Goal: Task Accomplishment & Management: Use online tool/utility

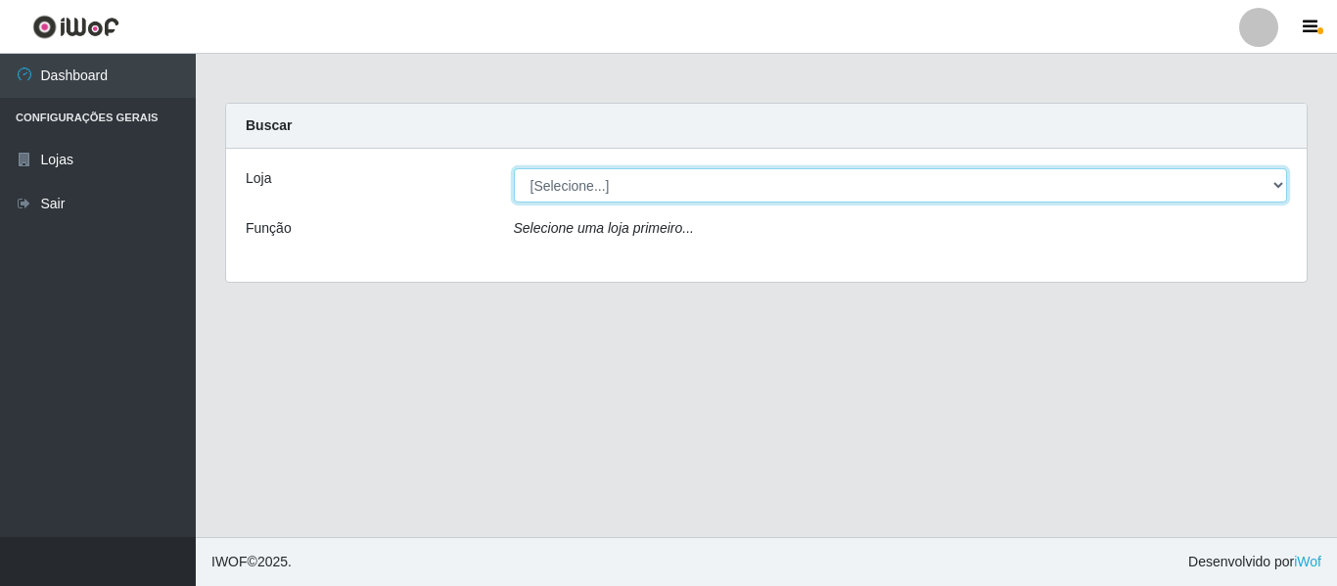
click at [740, 185] on select "[Selecione...] Hiper Queiroz - [GEOGRAPHIC_DATA]" at bounding box center [901, 185] width 774 height 34
select select "497"
click at [514, 168] on select "[Selecione...] Hiper Queiroz - [GEOGRAPHIC_DATA]" at bounding box center [901, 185] width 774 height 34
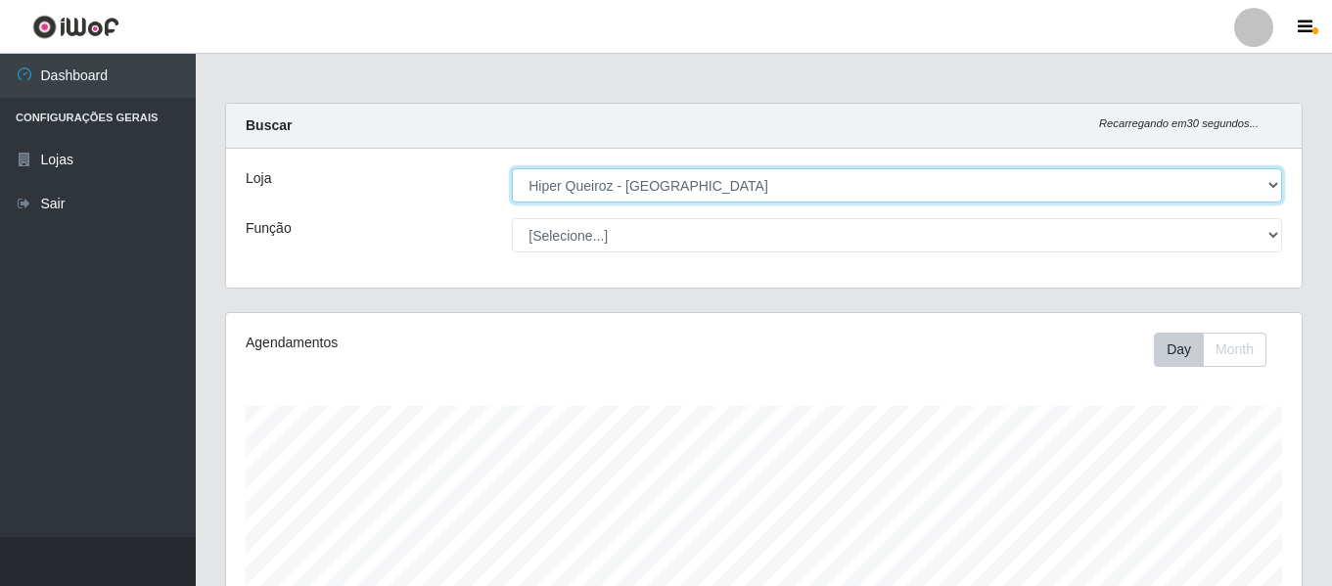
scroll to position [406, 1076]
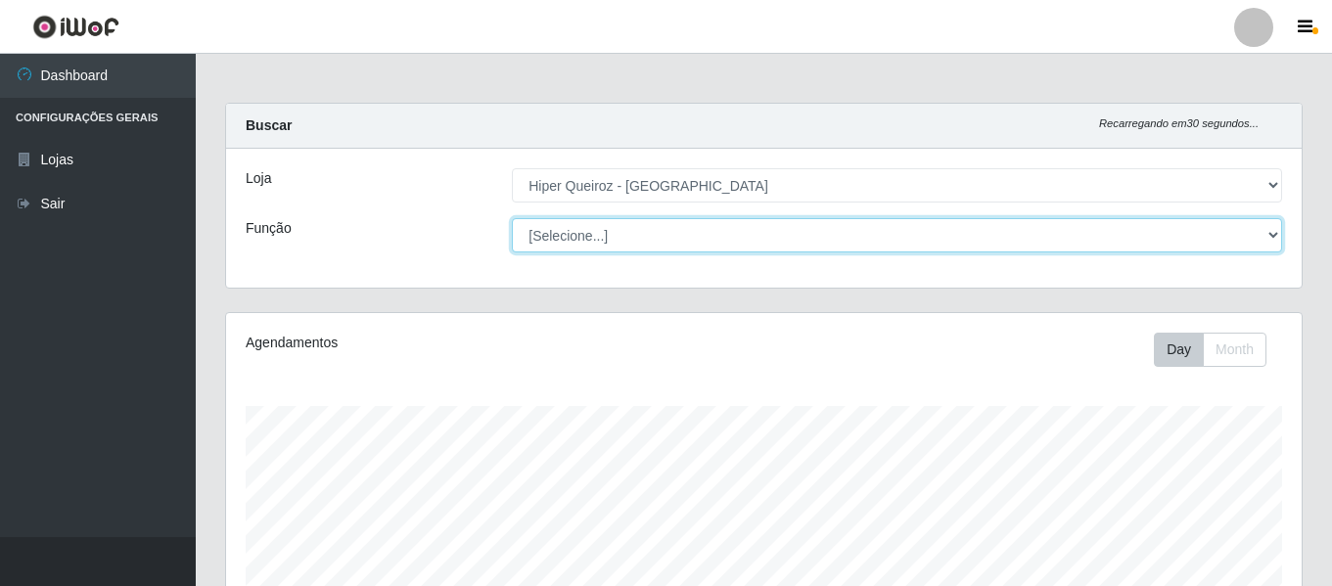
click at [634, 235] on select "[Selecione...] ASG ASG + ASG ++ Embalador Embalador + Embalador ++ Repositor Re…" at bounding box center [897, 235] width 770 height 34
select select "24"
click at [512, 218] on select "[Selecione...] ASG ASG + ASG ++ Embalador Embalador + Embalador ++ Repositor Re…" at bounding box center [897, 235] width 770 height 34
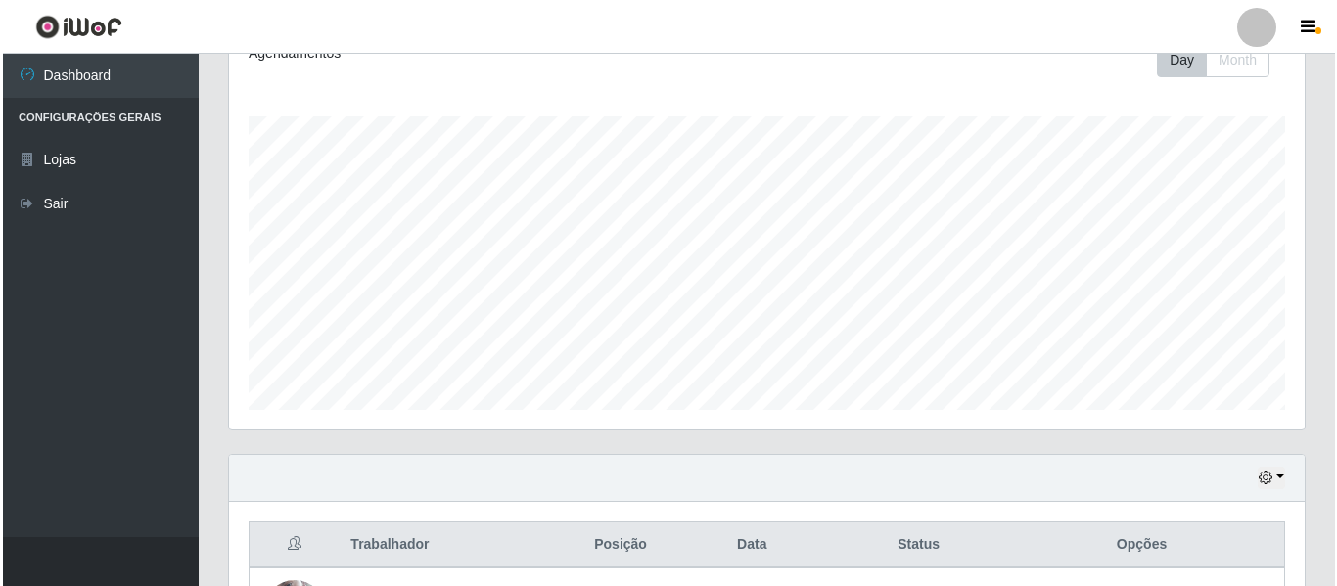
scroll to position [489, 0]
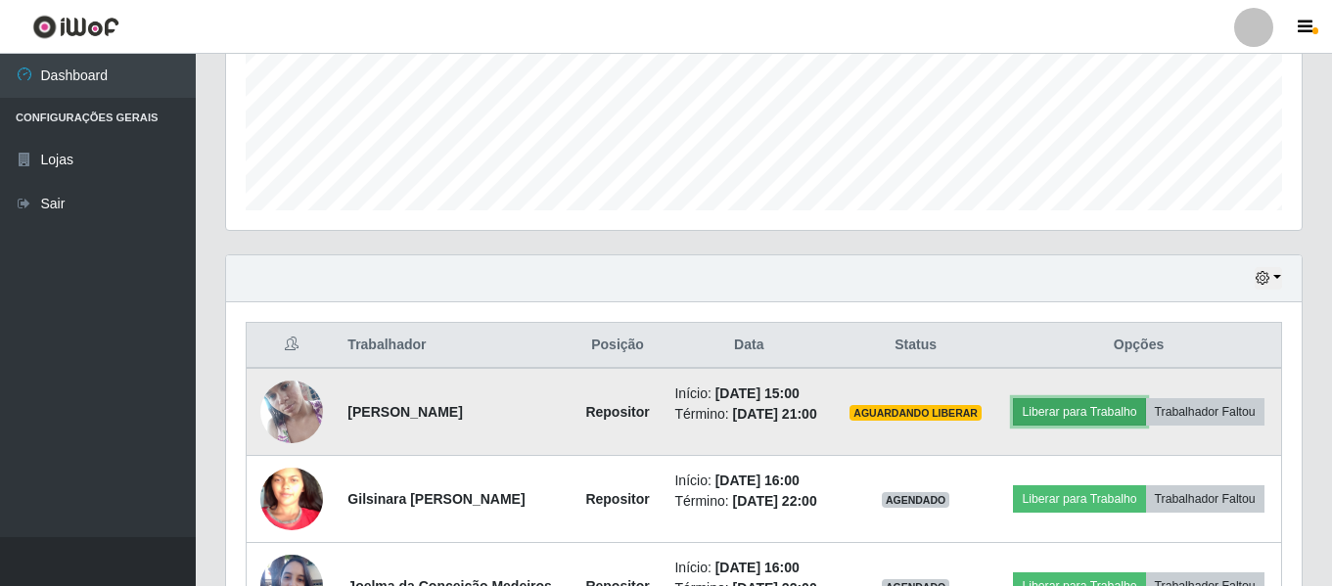
click at [1126, 399] on button "Liberar para Trabalho" at bounding box center [1079, 411] width 132 height 27
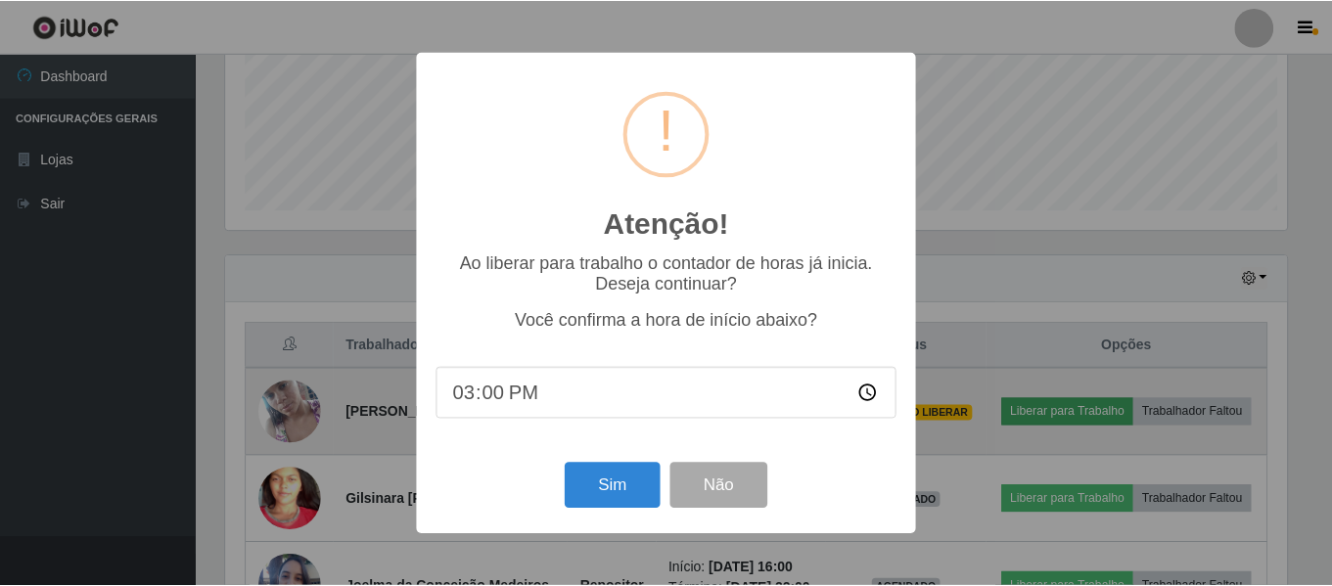
scroll to position [406, 1066]
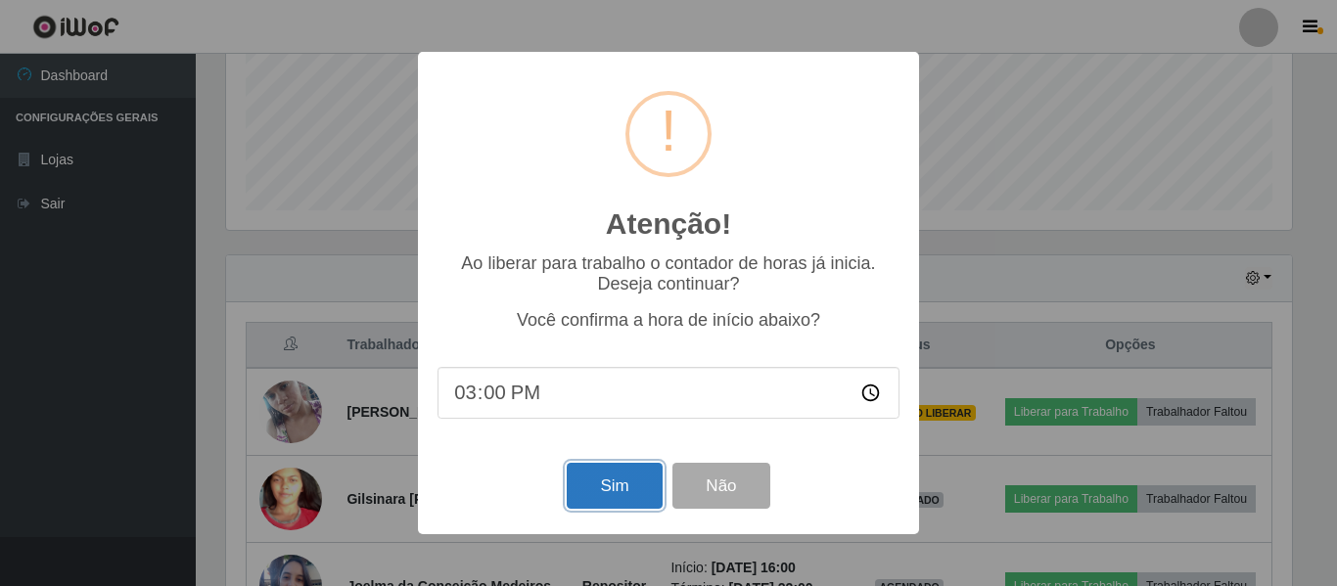
click at [612, 479] on button "Sim" at bounding box center [614, 486] width 95 height 46
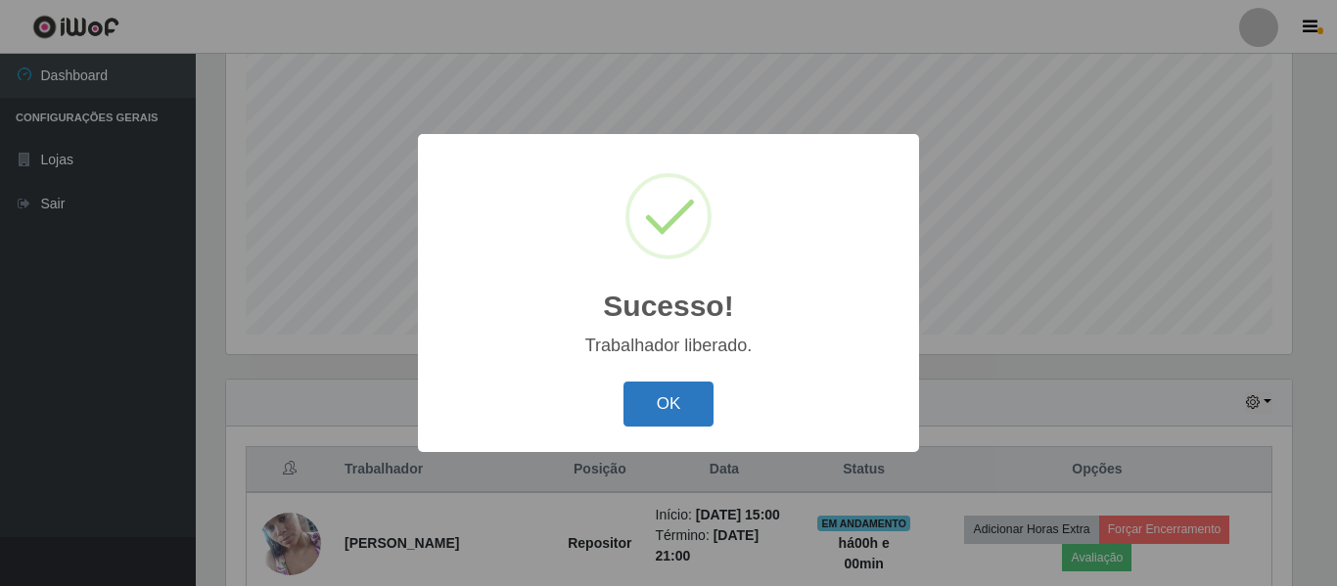
click at [670, 401] on button "OK" at bounding box center [668, 405] width 91 height 46
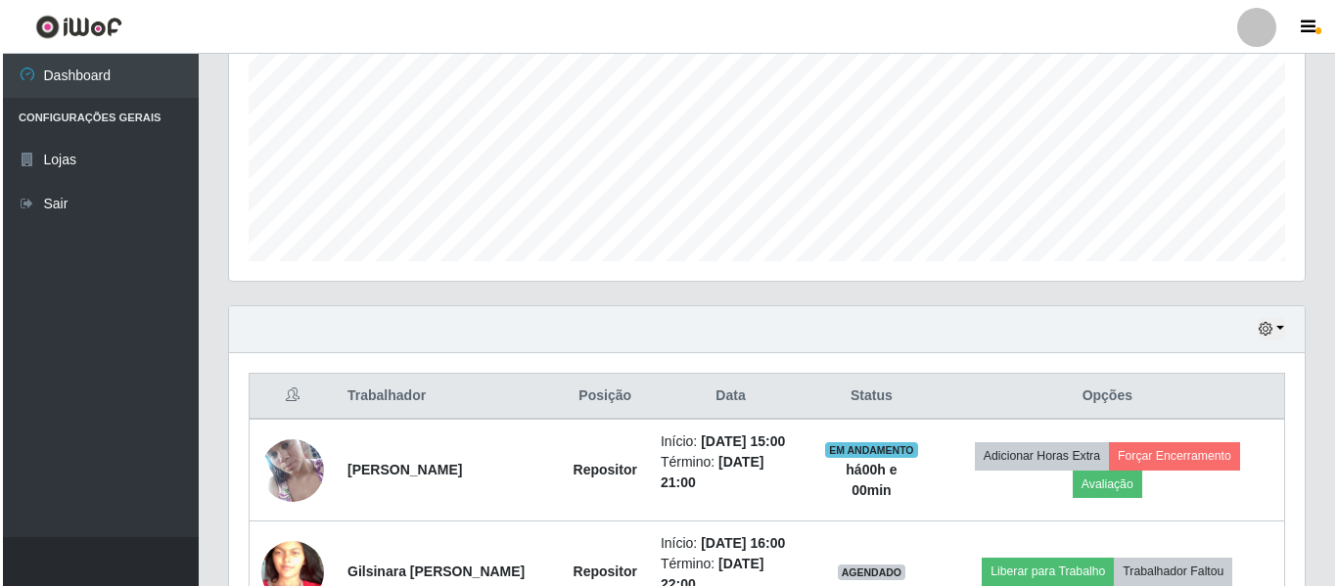
scroll to position [659, 0]
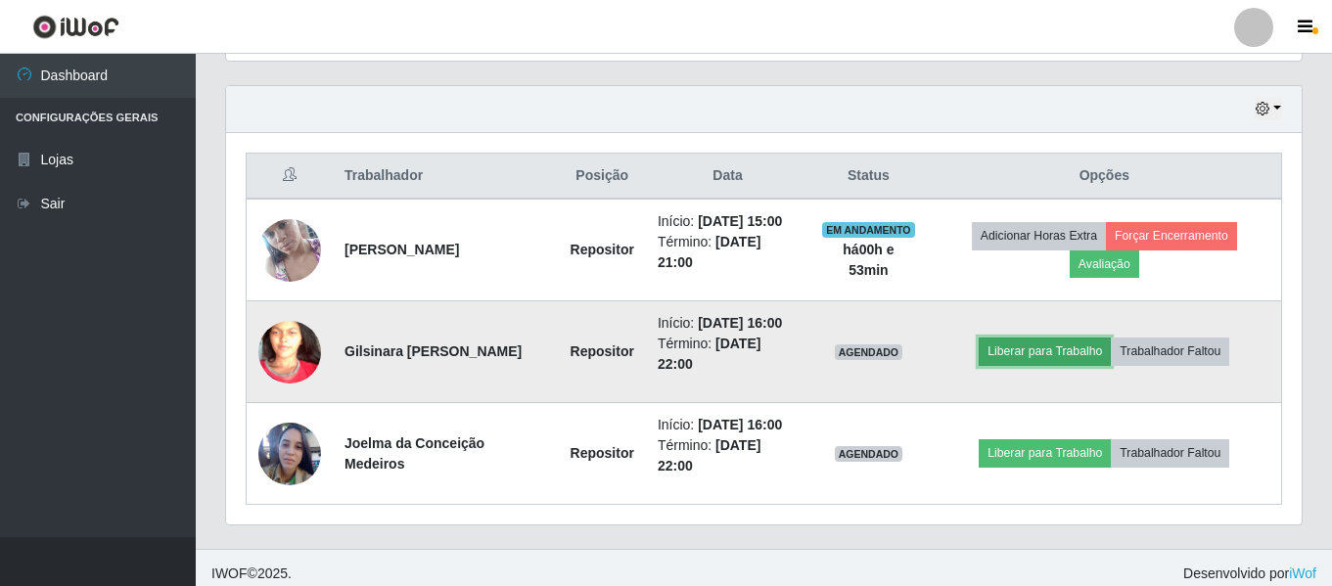
click at [1083, 348] on button "Liberar para Trabalho" at bounding box center [1045, 351] width 132 height 27
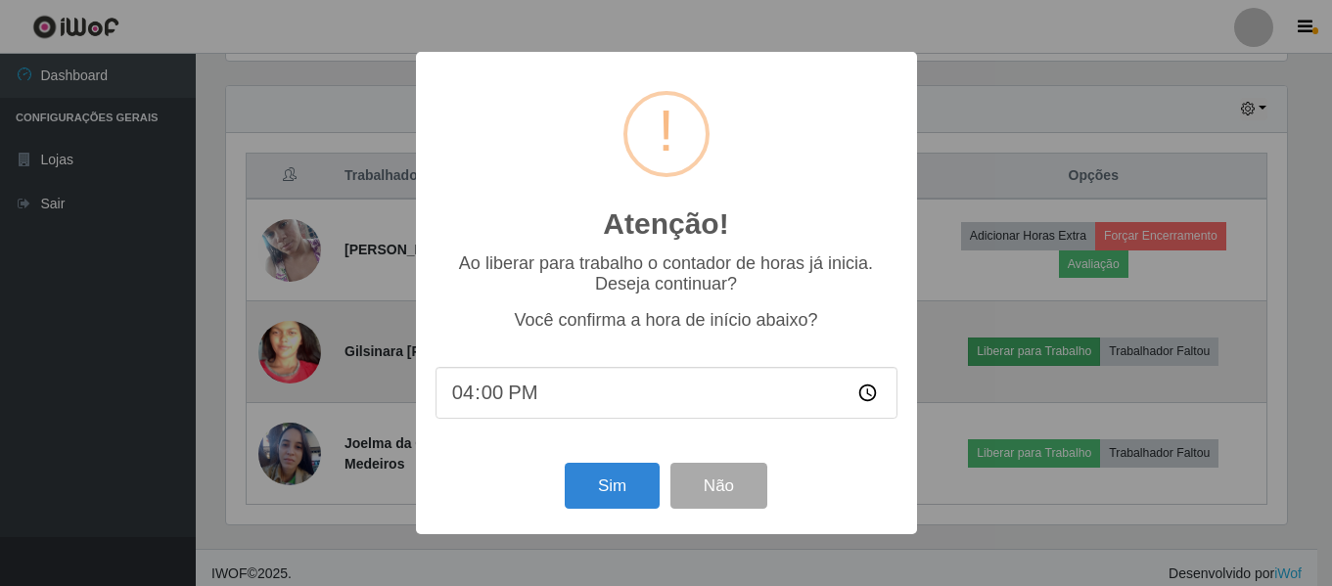
scroll to position [406, 1066]
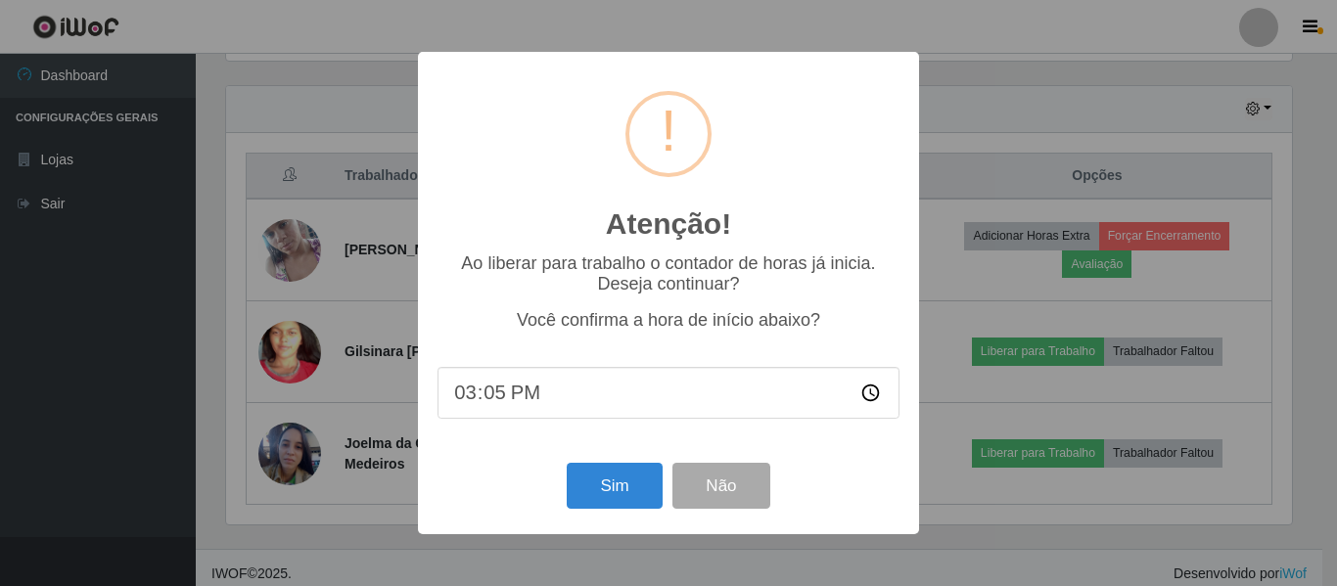
type input "15:53"
click at [1047, 38] on div "Atenção! × Ao liberar para trabalho o contador de horas já inicia. Deseja conti…" at bounding box center [668, 293] width 1337 height 586
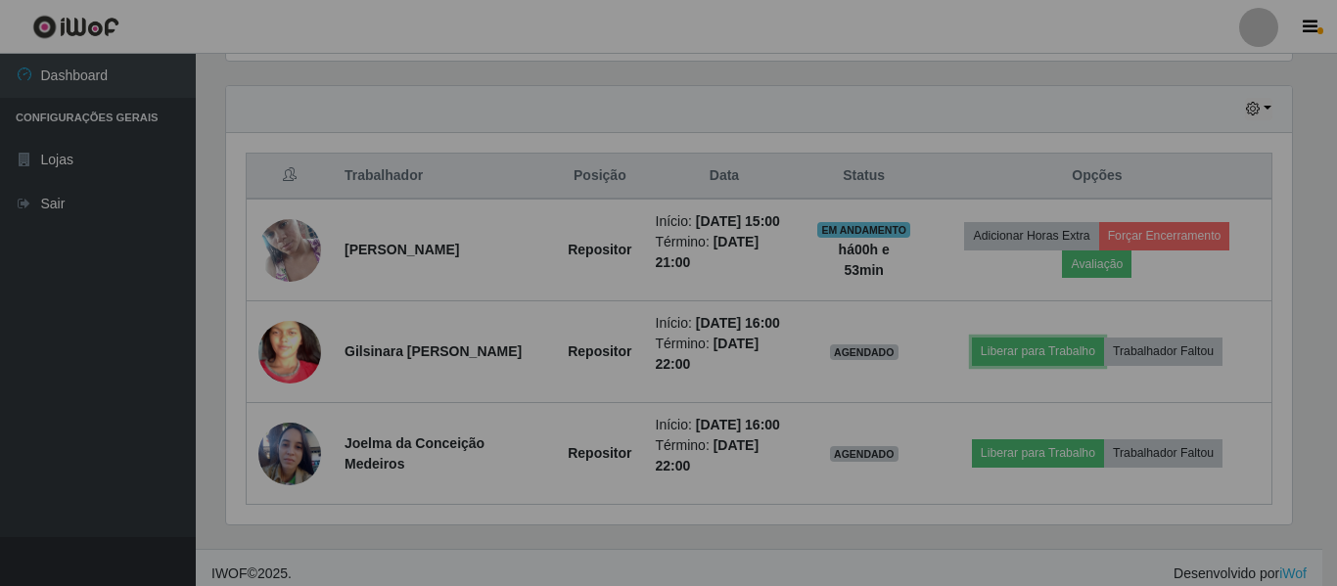
scroll to position [406, 1076]
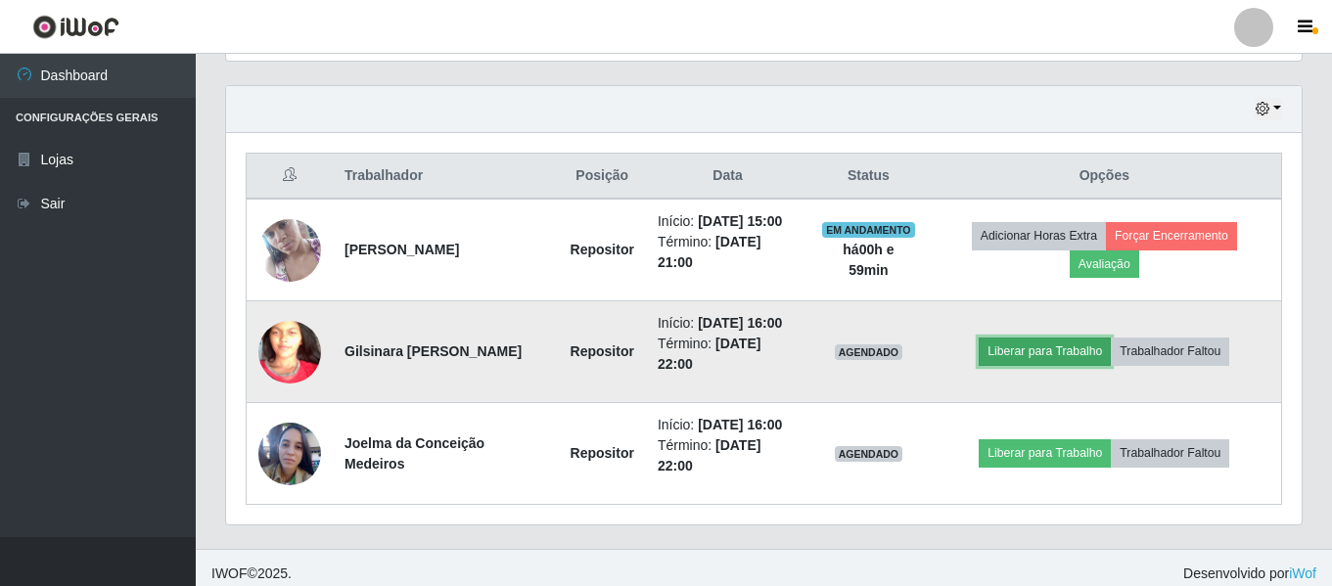
click at [1068, 353] on button "Liberar para Trabalho" at bounding box center [1045, 351] width 132 height 27
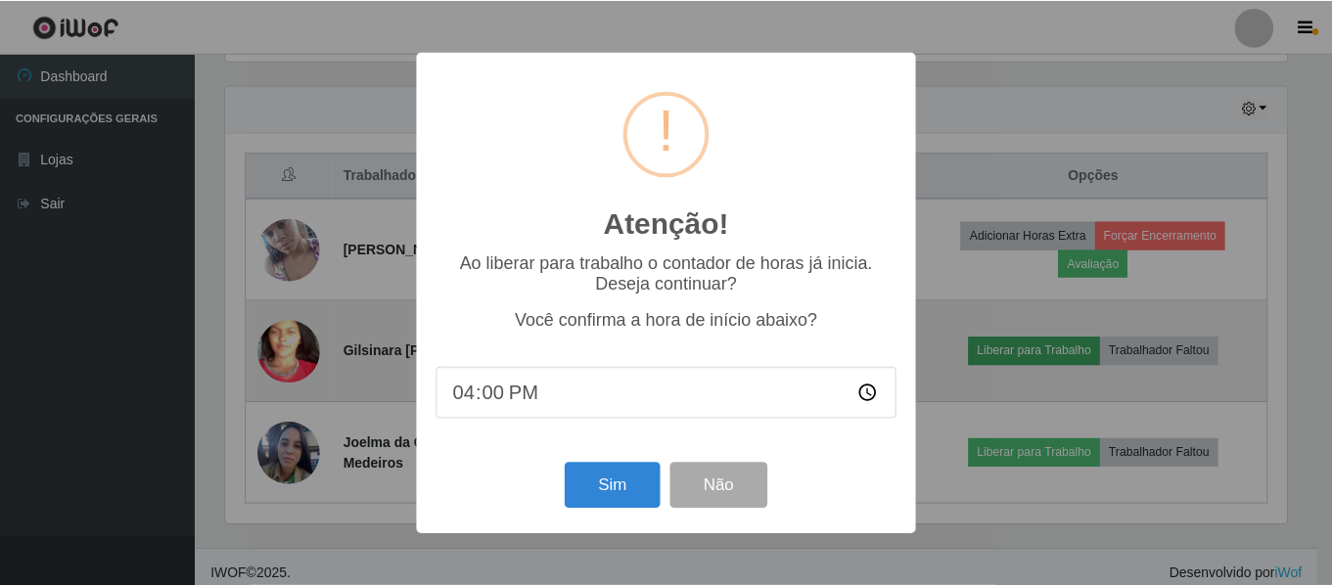
scroll to position [406, 1066]
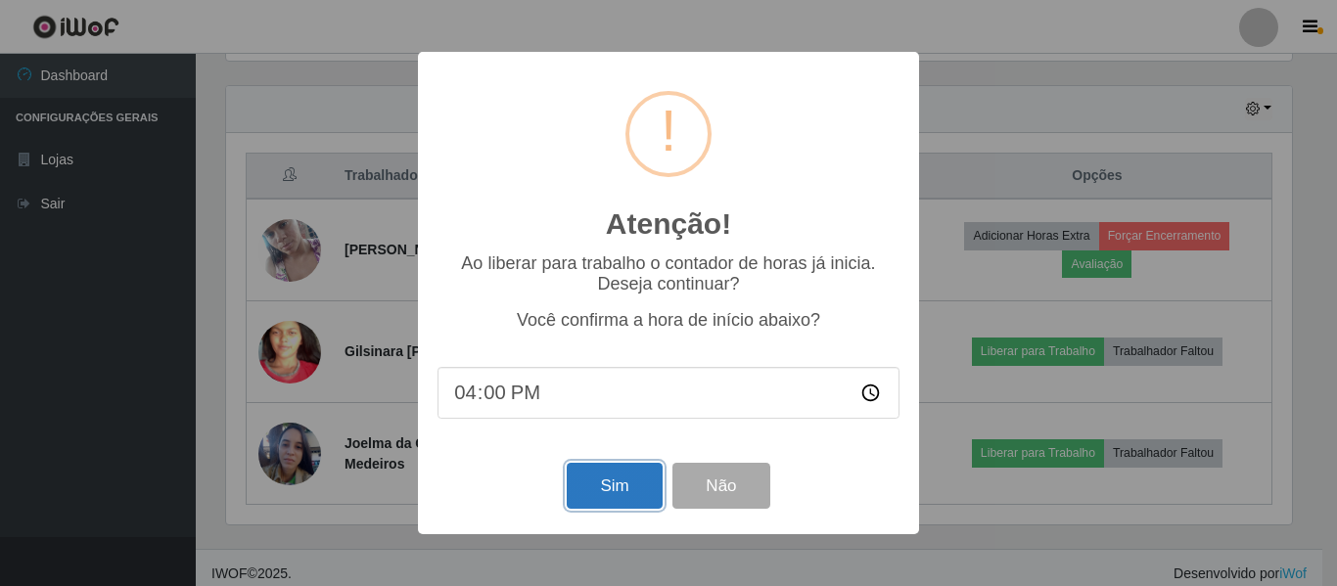
click at [599, 481] on button "Sim" at bounding box center [614, 486] width 95 height 46
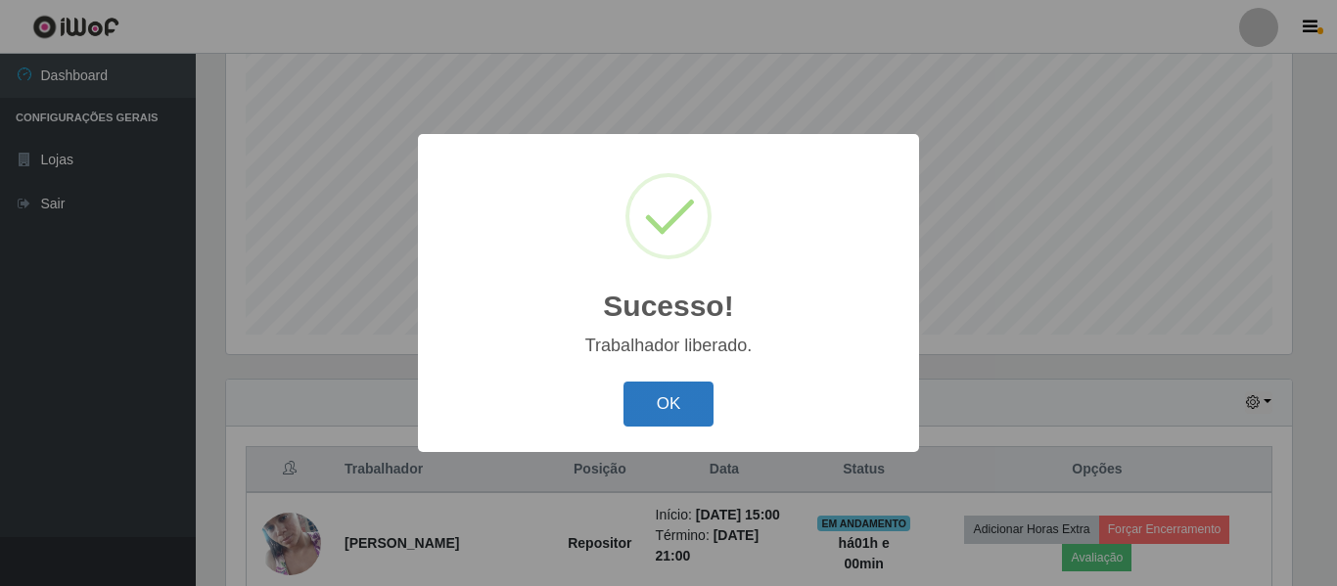
click at [673, 410] on button "OK" at bounding box center [668, 405] width 91 height 46
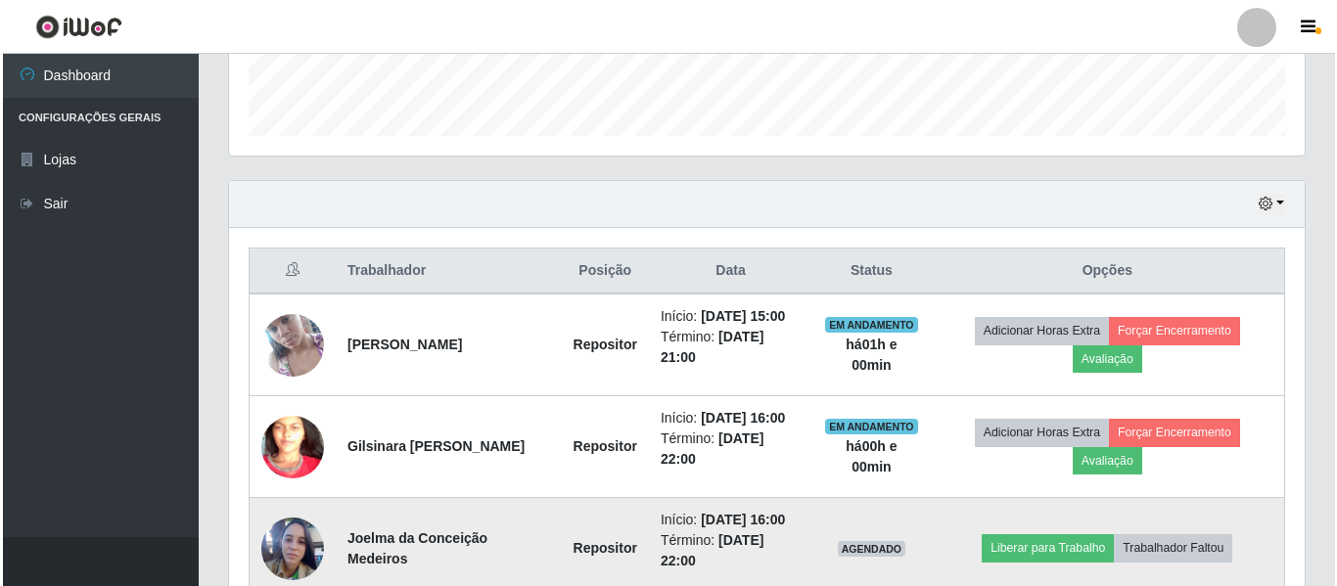
scroll to position [659, 0]
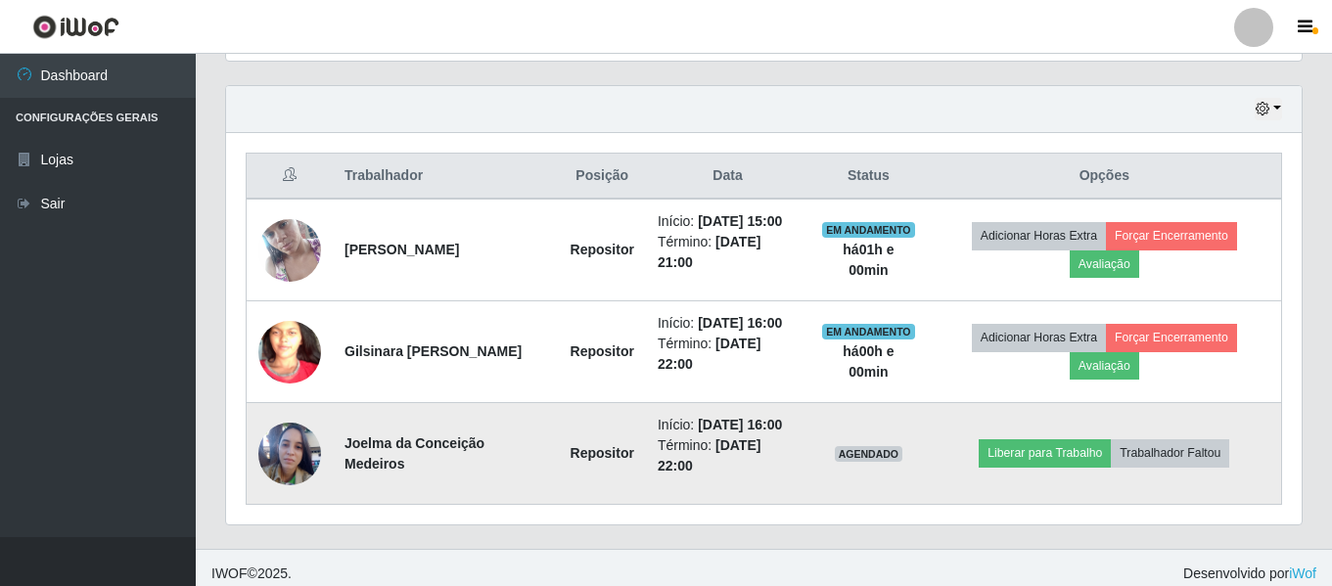
click at [292, 452] on img at bounding box center [289, 453] width 63 height 84
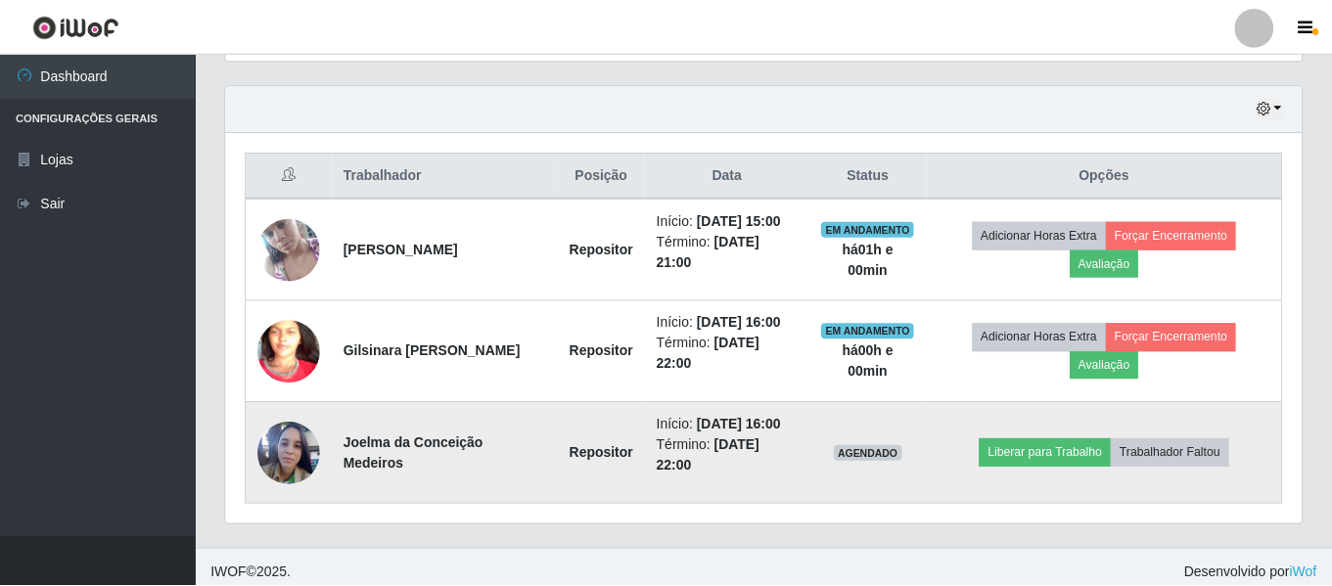
scroll to position [406, 1066]
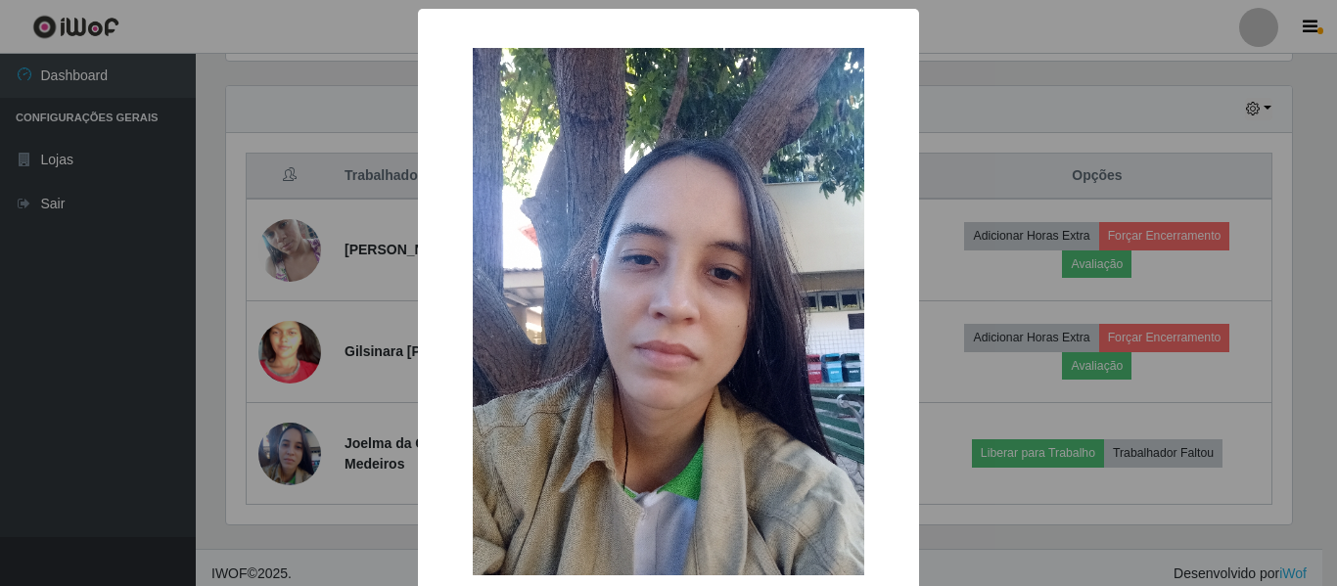
click at [294, 448] on div "× OK Cancel" at bounding box center [668, 293] width 1337 height 586
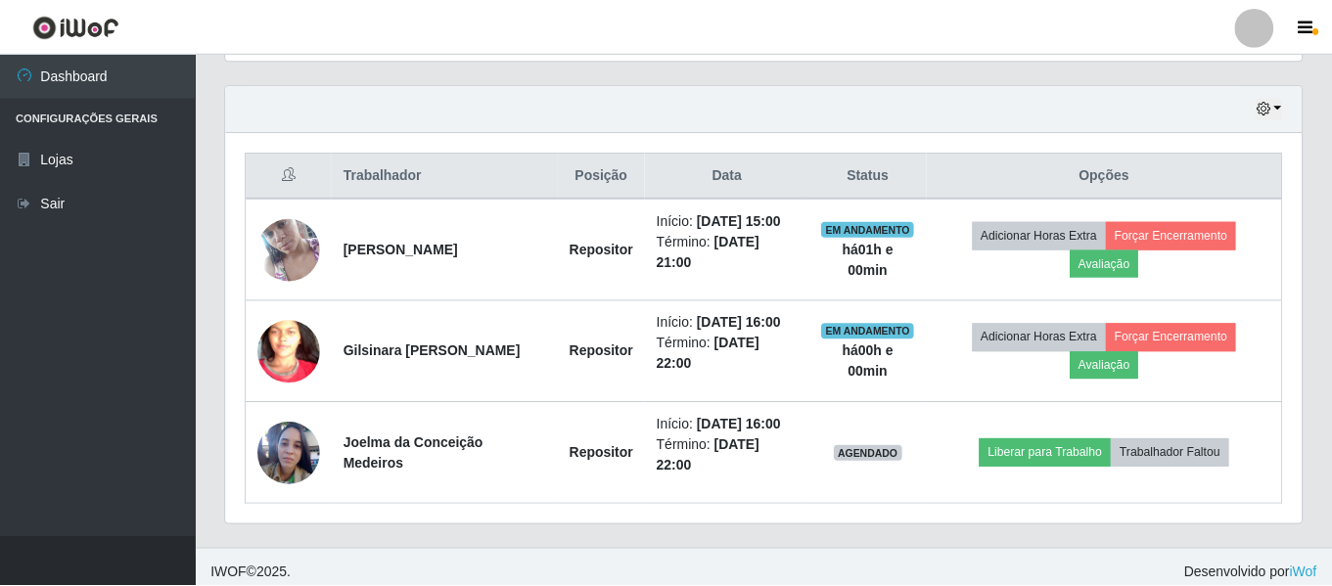
scroll to position [406, 1076]
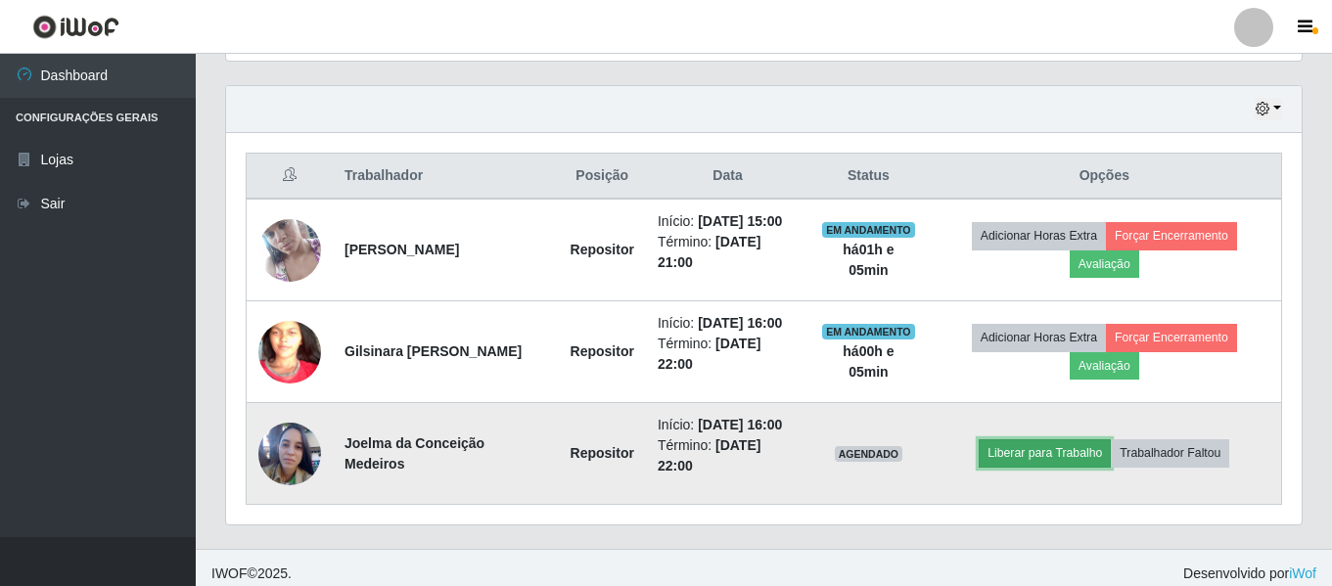
click at [1066, 461] on button "Liberar para Trabalho" at bounding box center [1045, 452] width 132 height 27
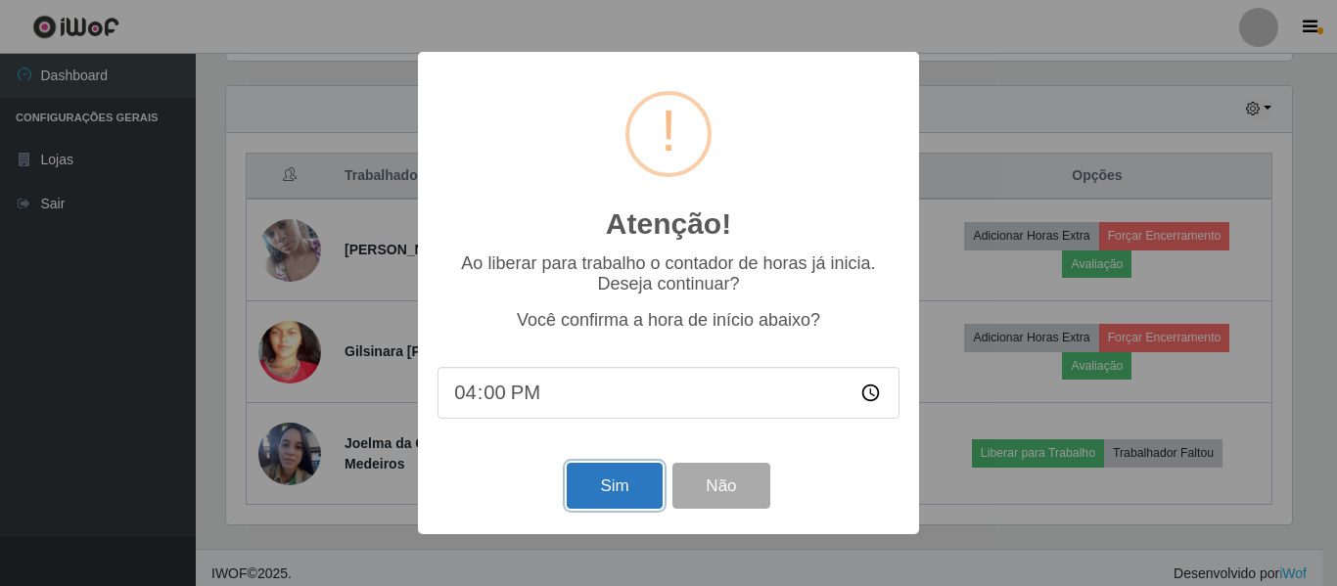
click at [609, 494] on button "Sim" at bounding box center [614, 486] width 95 height 46
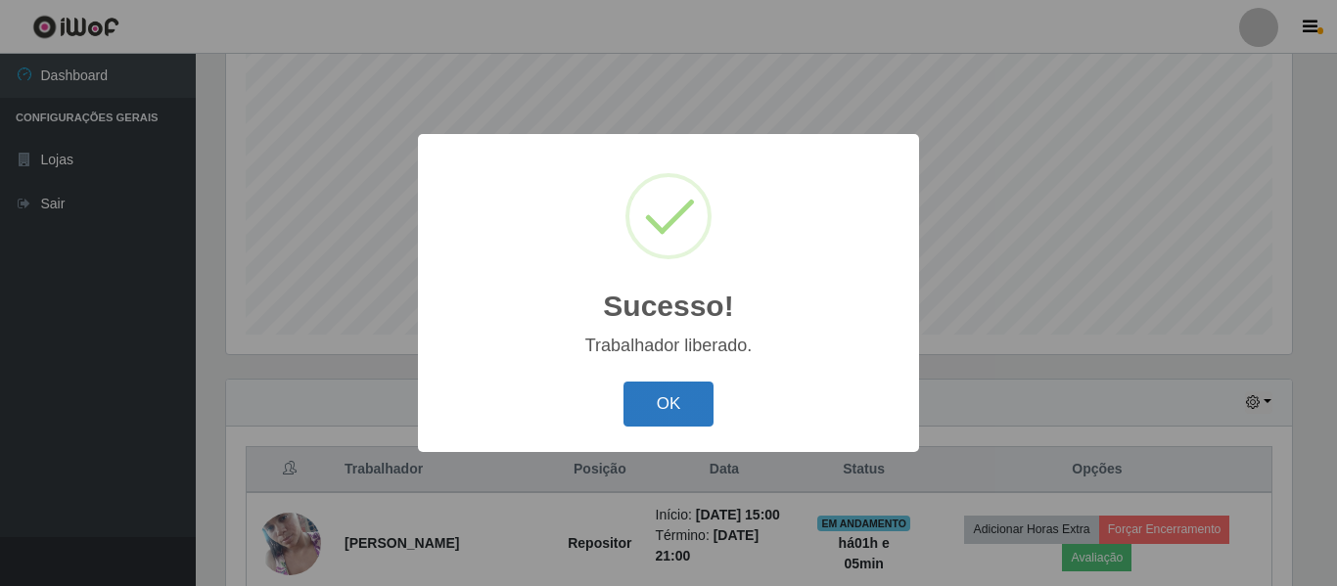
click at [684, 415] on button "OK" at bounding box center [668, 405] width 91 height 46
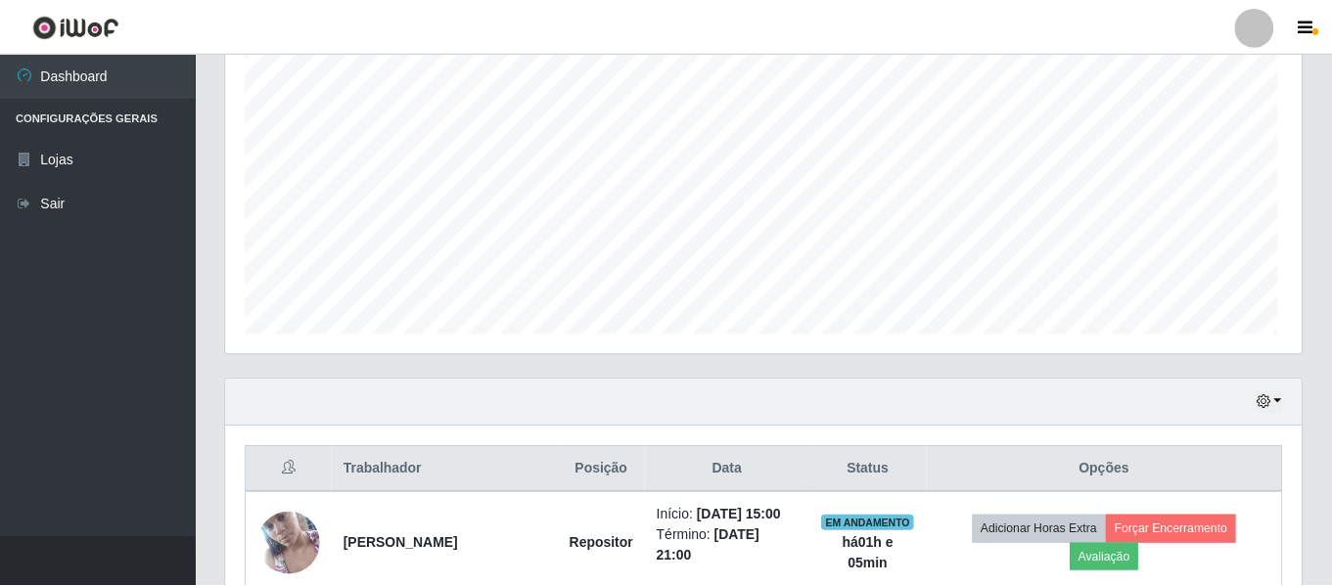
scroll to position [406, 1076]
